Goal: Navigation & Orientation: Understand site structure

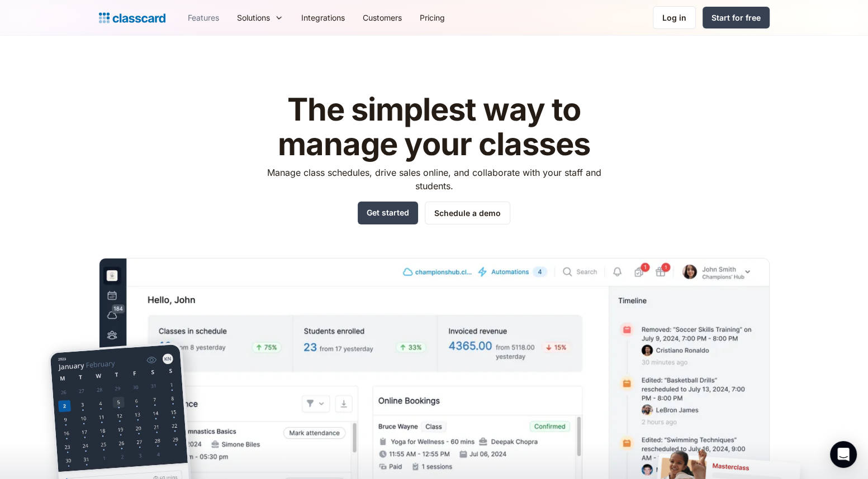
click at [201, 20] on link "Features" at bounding box center [203, 17] width 49 height 25
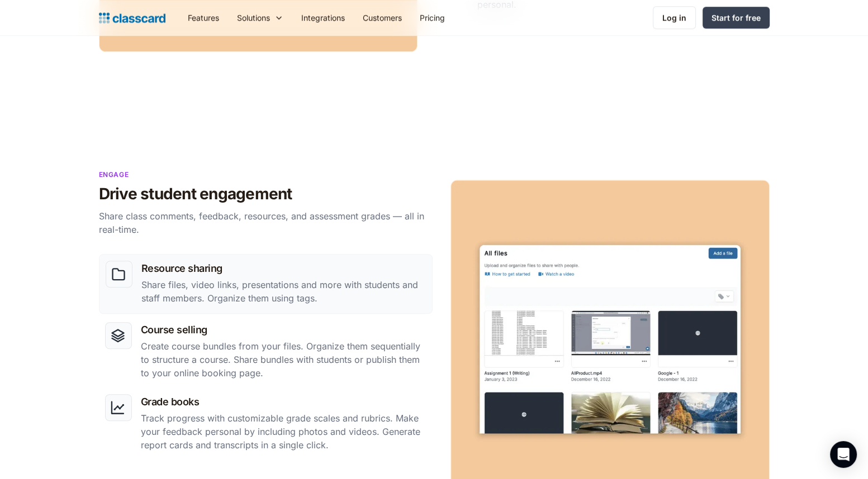
scroll to position [838, 0]
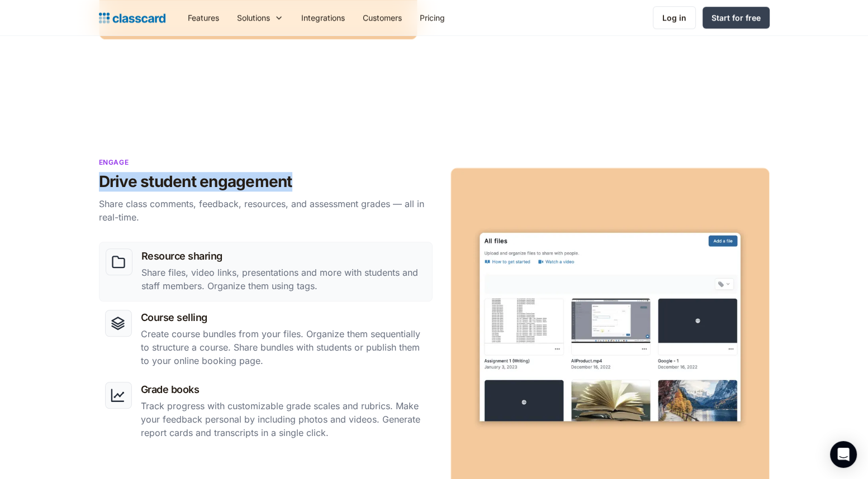
drag, startPoint x: 96, startPoint y: 175, endPoint x: 315, endPoint y: 182, distance: 219.1
click at [315, 182] on div "Engage Drive student engagement Share class comments, feedback, resources, and …" at bounding box center [263, 193] width 341 height 72
click at [388, 126] on section "Engage Drive student engagement Share class comments, feedback, resources, and …" at bounding box center [434, 324] width 868 height 447
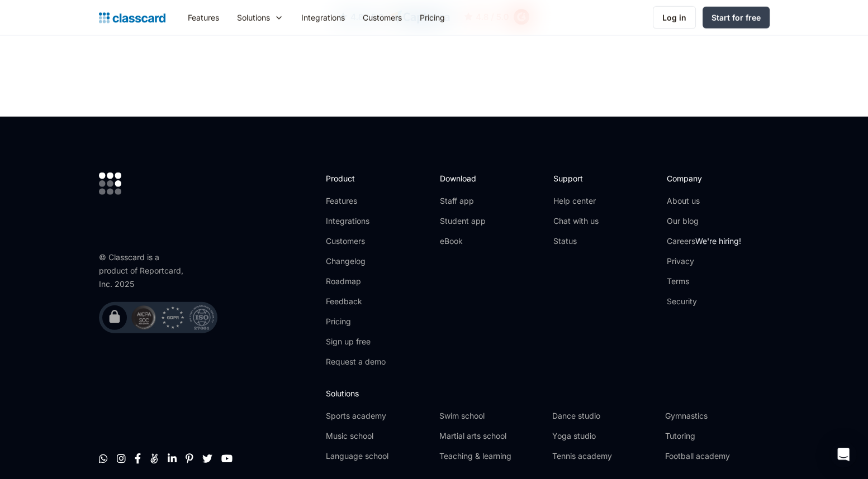
scroll to position [3343, 0]
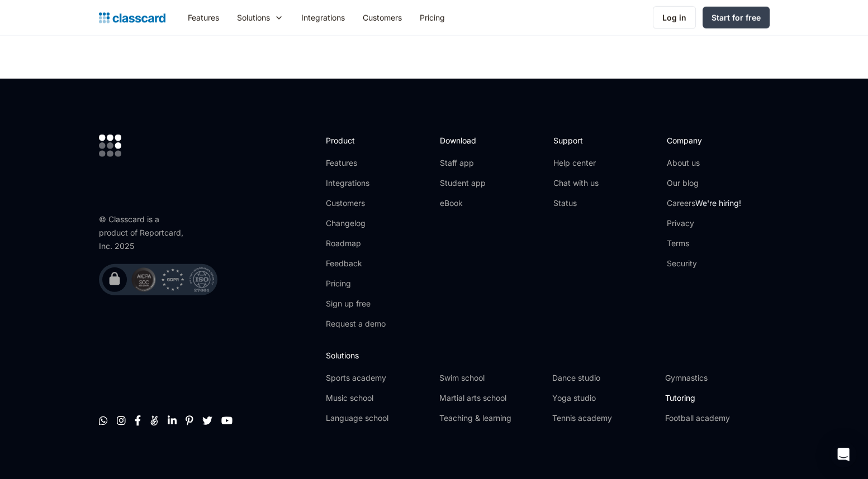
click at [689, 393] on link "Tutoring" at bounding box center [717, 398] width 104 height 11
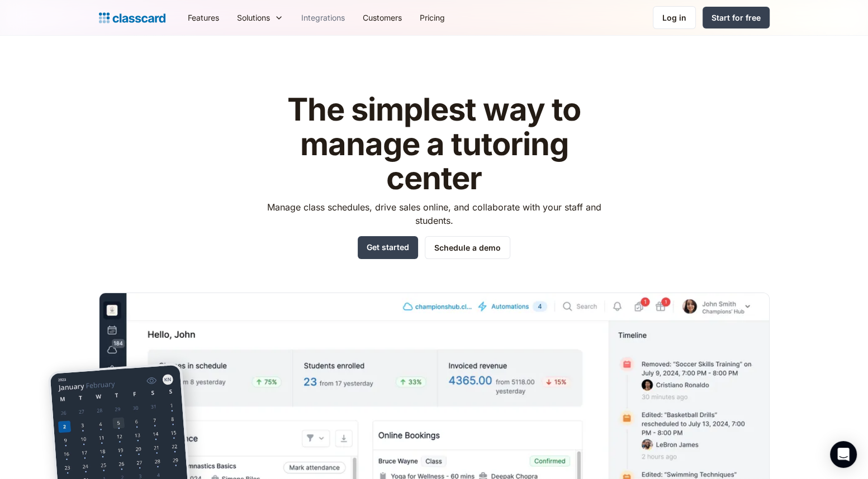
click at [322, 13] on link "Integrations" at bounding box center [322, 17] width 61 height 25
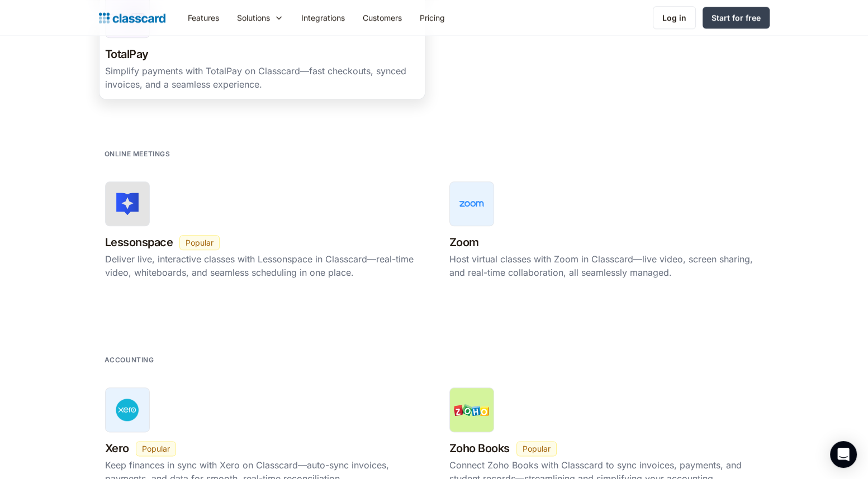
scroll to position [1229, 0]
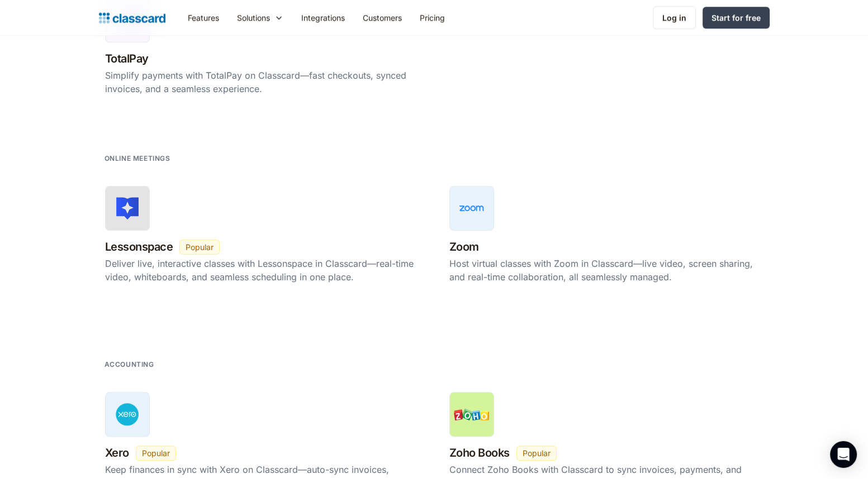
click at [139, 18] on img "home" at bounding box center [132, 18] width 66 height 16
